Goal: Information Seeking & Learning: Learn about a topic

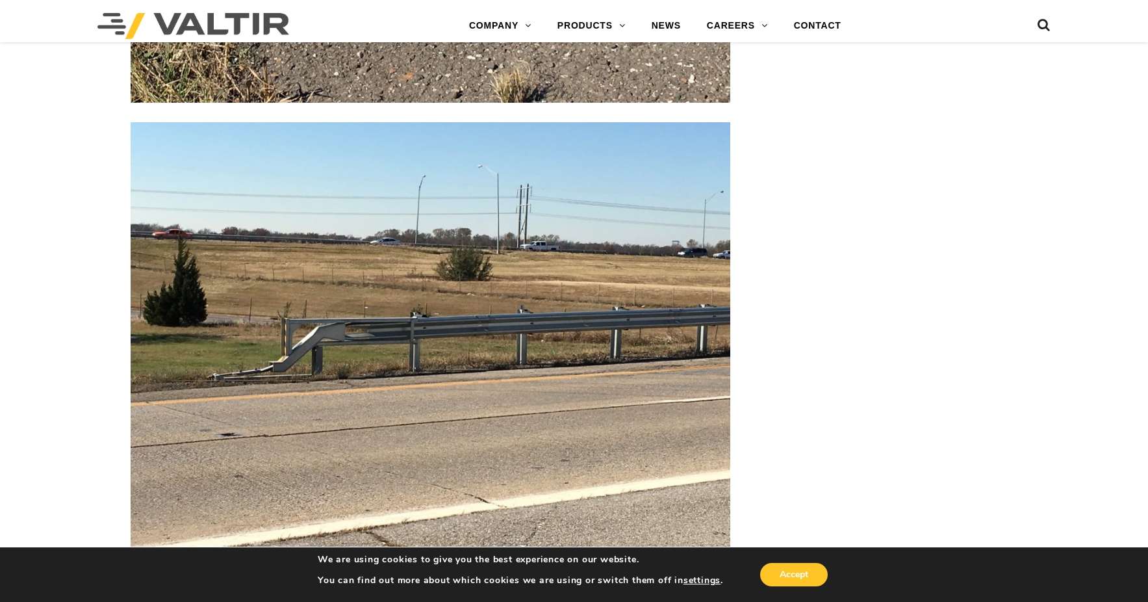
scroll to position [3380, 0]
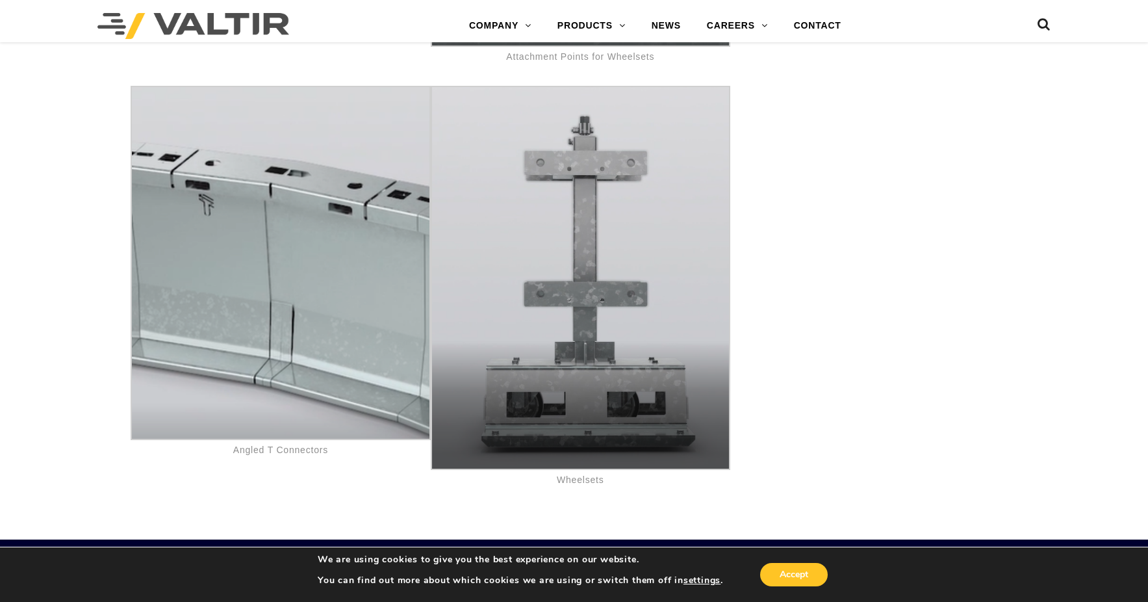
scroll to position [7344, 0]
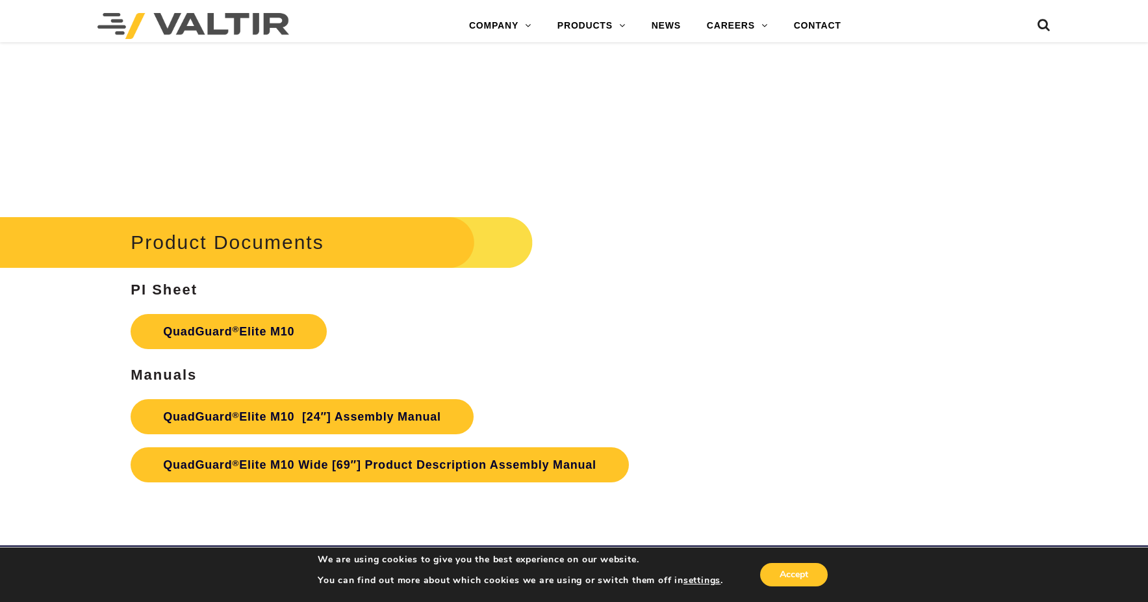
scroll to position [6499, 0]
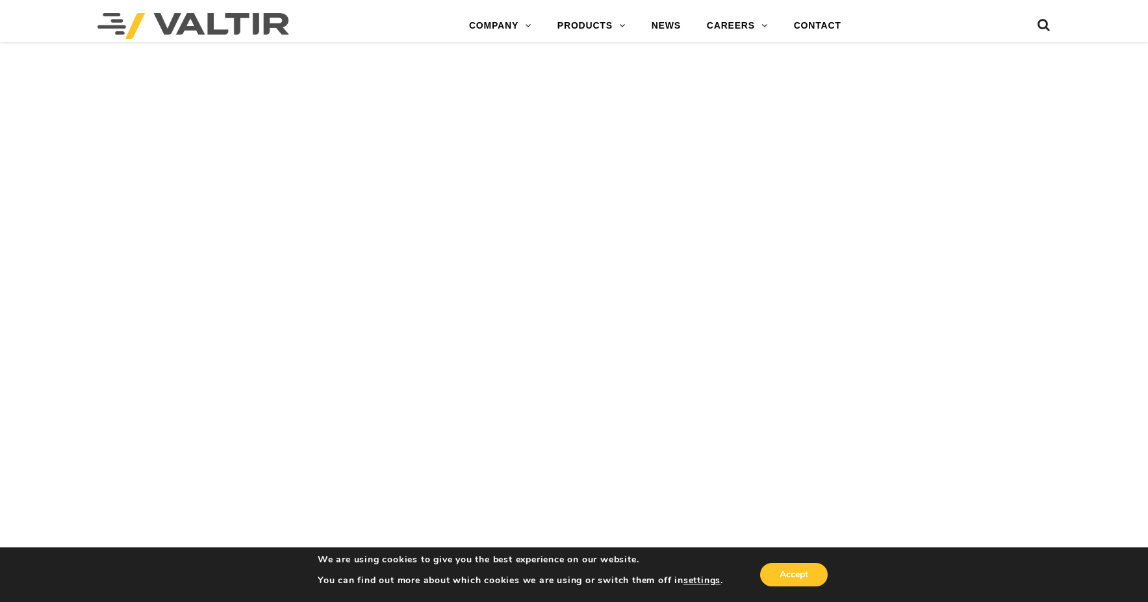
scroll to position [3380, 0]
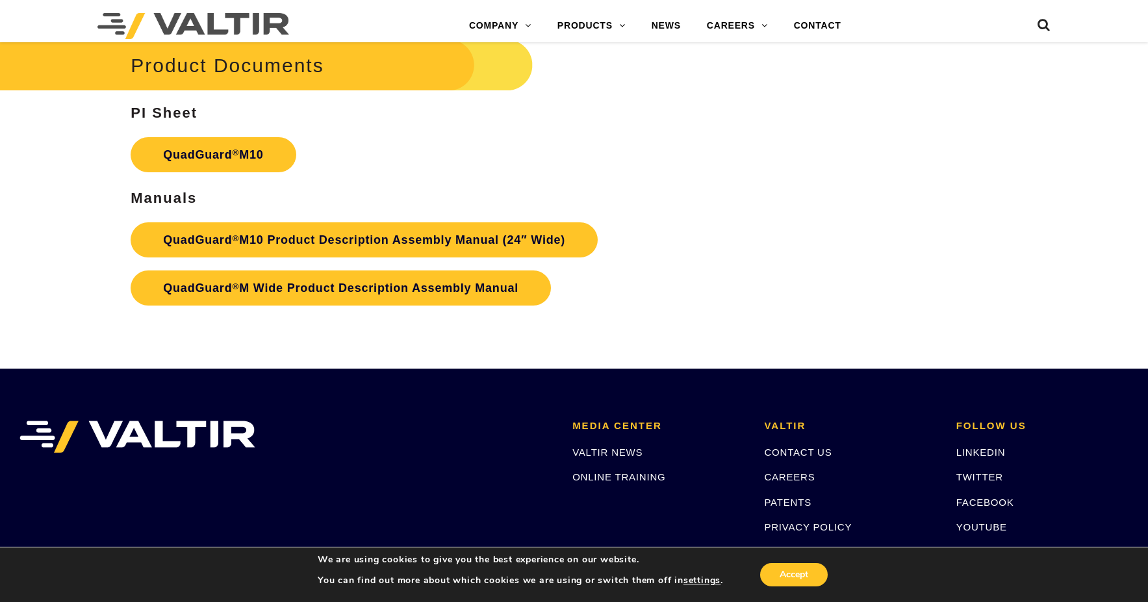
scroll to position [4764, 0]
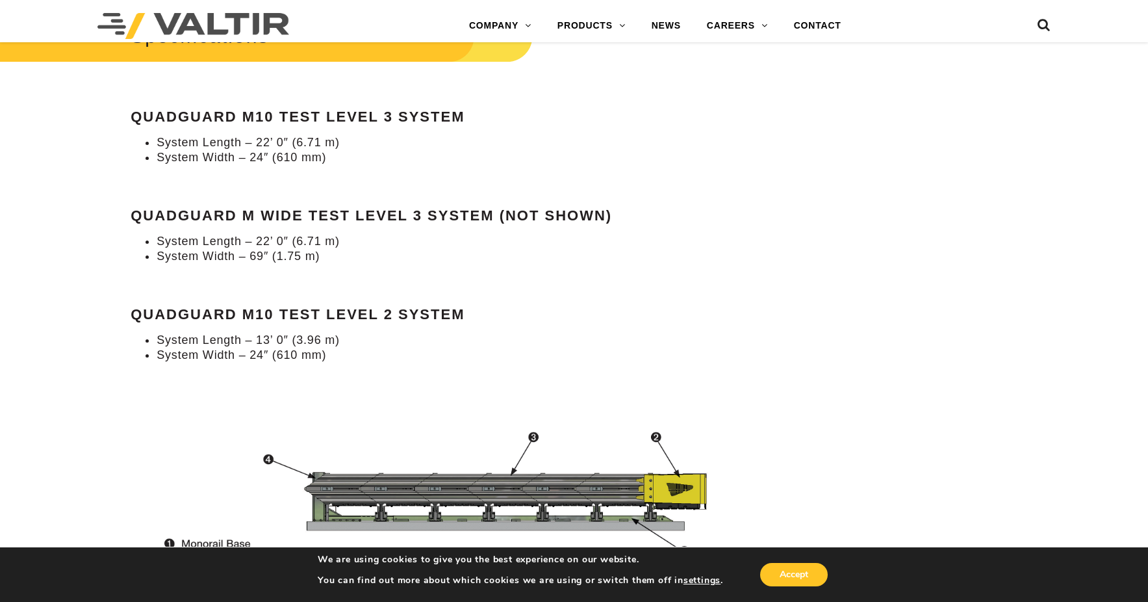
scroll to position [1235, 0]
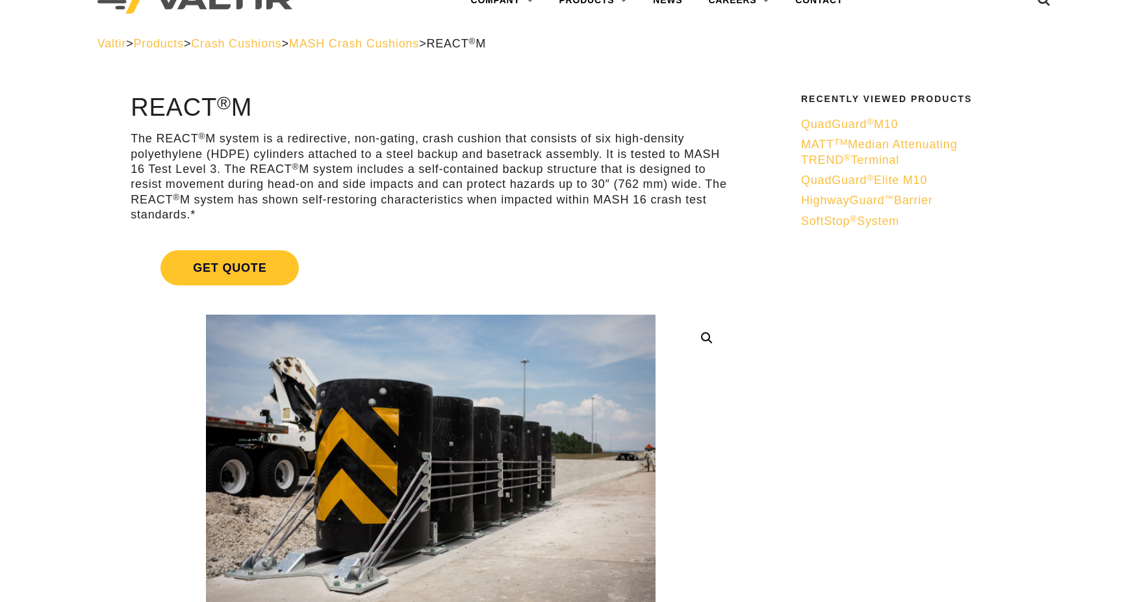
scroll to position [65, 0]
